Goal: Download file/media

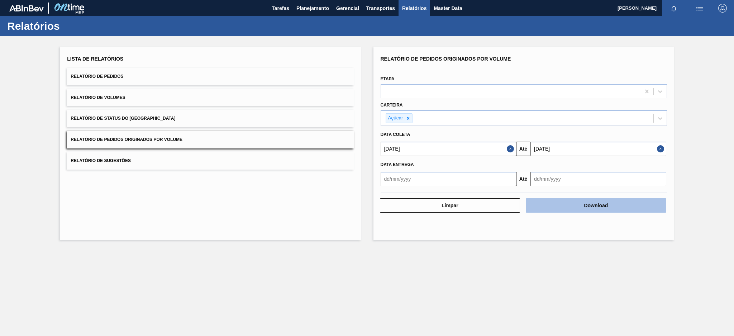
drag, startPoint x: 0, startPoint y: 0, endPoint x: 553, endPoint y: 198, distance: 587.3
click at [553, 198] on button "Download" at bounding box center [596, 205] width 140 height 14
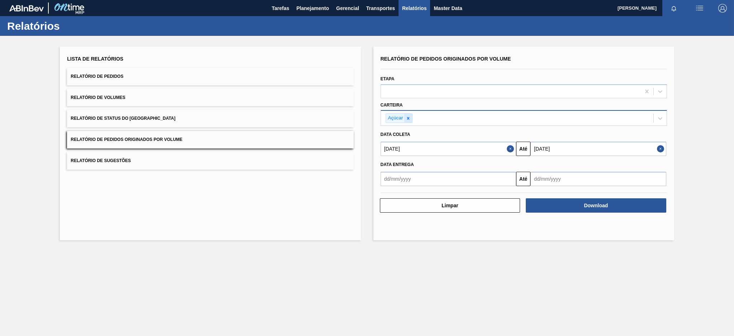
click at [410, 117] on icon at bounding box center [408, 118] width 5 height 5
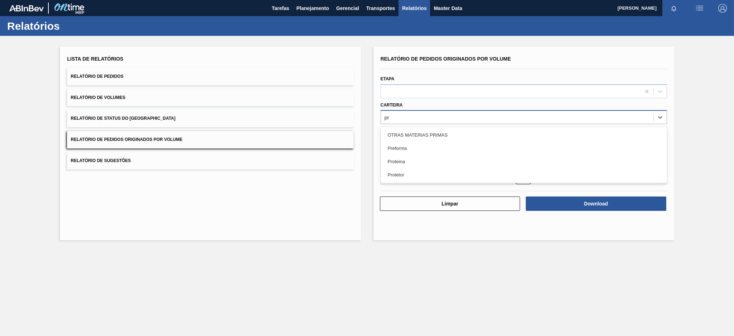
type input "pre"
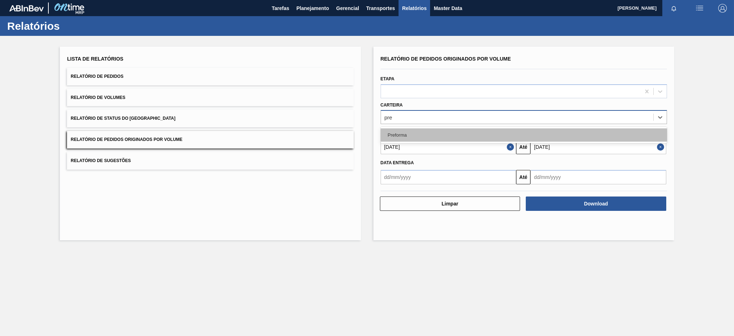
click at [404, 130] on div "Preforma" at bounding box center [524, 134] width 286 height 13
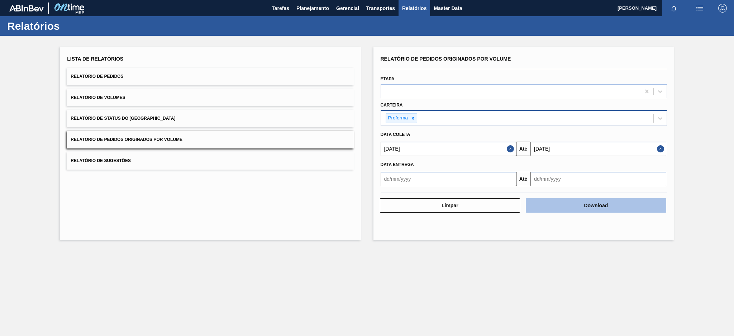
click at [555, 205] on button "Download" at bounding box center [596, 205] width 140 height 14
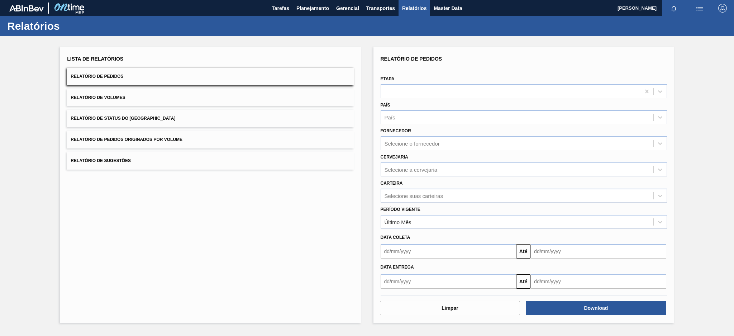
click at [144, 142] on span "Relatório de Pedidos Originados por Volume" at bounding box center [127, 139] width 112 height 5
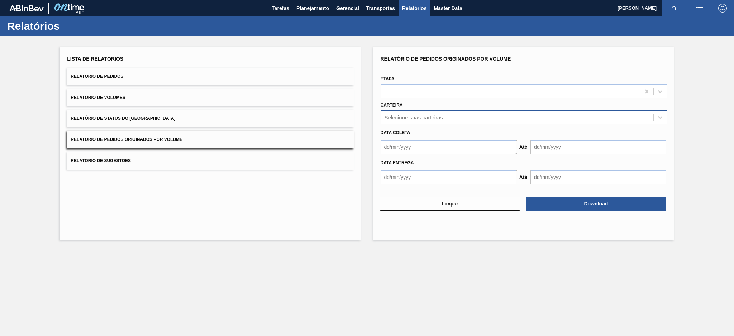
click at [444, 118] on div "Selecione suas carteiras" at bounding box center [517, 117] width 272 height 10
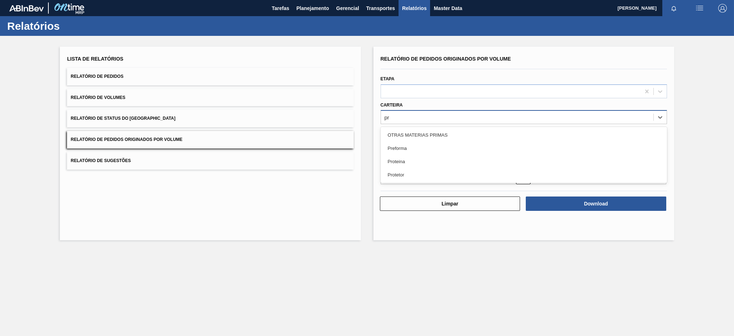
type input "pre"
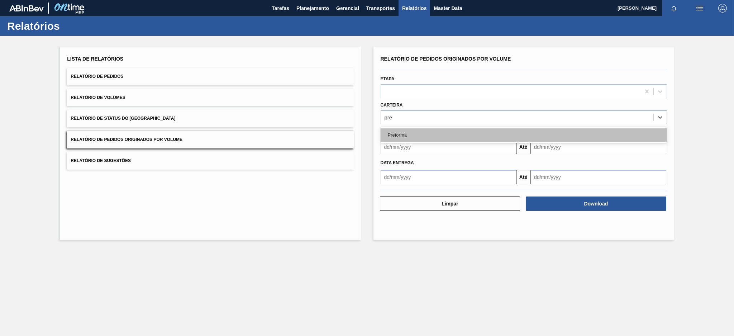
click at [430, 134] on div "Preforma" at bounding box center [524, 134] width 286 height 13
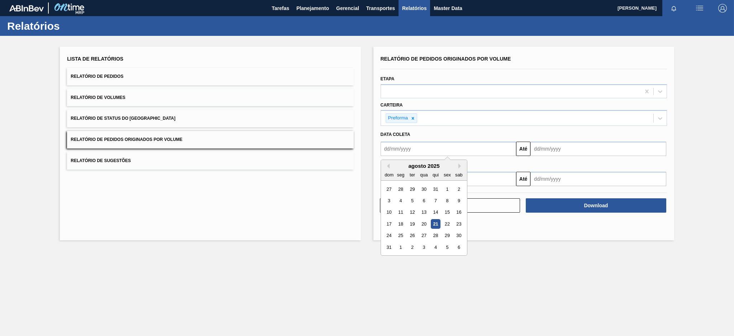
click at [431, 146] on input "text" at bounding box center [449, 149] width 136 height 14
click at [385, 165] on button "Previous Month" at bounding box center [387, 165] width 5 height 5
click at [390, 226] on div "20" at bounding box center [389, 224] width 10 height 10
type input "[DATE]"
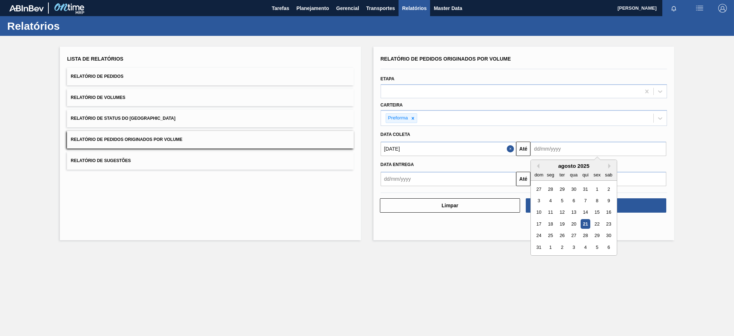
click at [573, 147] on input "text" at bounding box center [598, 149] width 136 height 14
click at [587, 223] on div "21" at bounding box center [586, 224] width 10 height 10
type input "[DATE]"
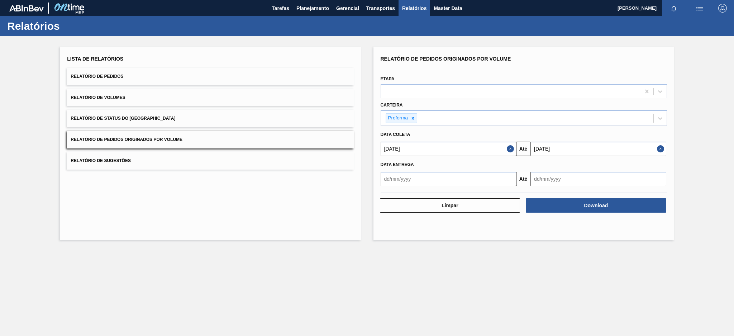
click at [587, 223] on div "Relatório de Pedidos Originados por Volume Etapa Carteira Preforma Data coleta …" at bounding box center [523, 144] width 301 height 194
click at [597, 205] on button "Download" at bounding box center [596, 205] width 140 height 14
click at [307, 12] on span "Planejamento" at bounding box center [312, 8] width 33 height 9
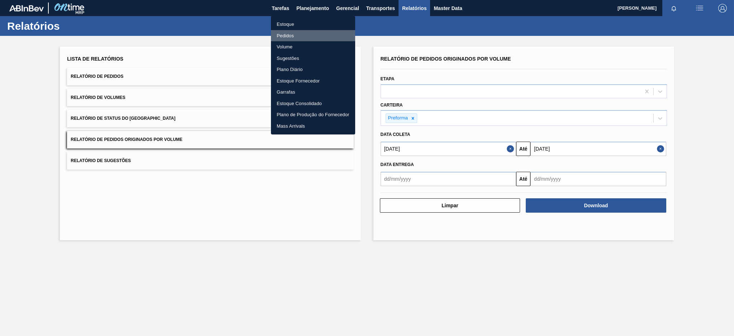
click at [279, 33] on li "Pedidos" at bounding box center [313, 35] width 84 height 11
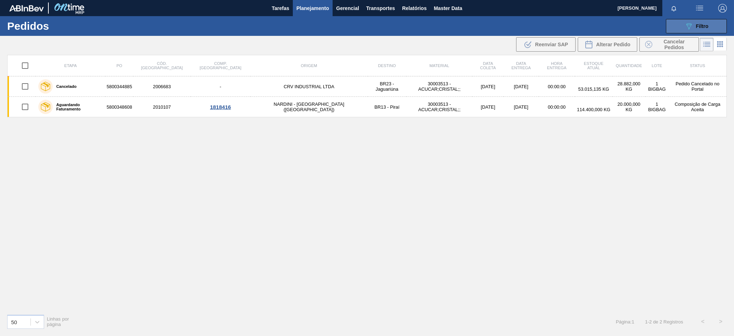
click at [666, 29] on button "089F7B8B-B2A5-4AFE-B5C0-19BA573D28AC Filtro" at bounding box center [696, 26] width 61 height 14
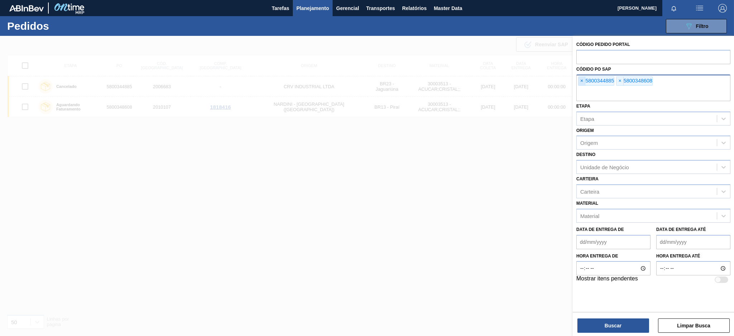
click at [582, 81] on span "×" at bounding box center [581, 81] width 7 height 9
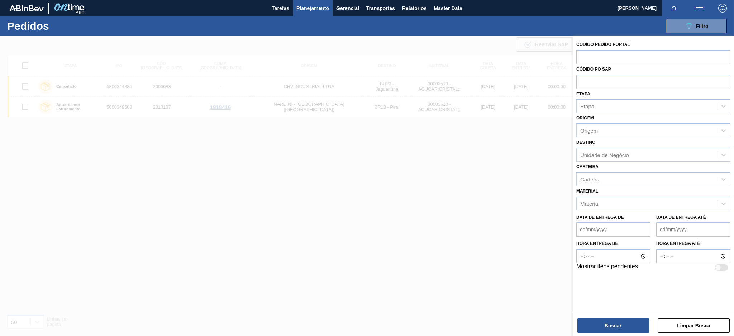
paste input "5800345828"
type input "5800345828"
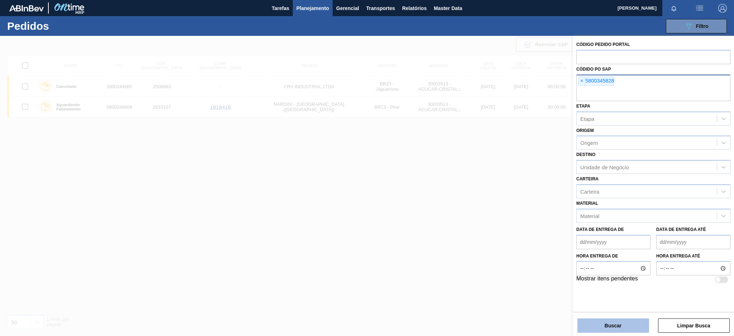
click at [588, 329] on button "Buscar" at bounding box center [613, 325] width 72 height 14
